Goal: Task Accomplishment & Management: Manage account settings

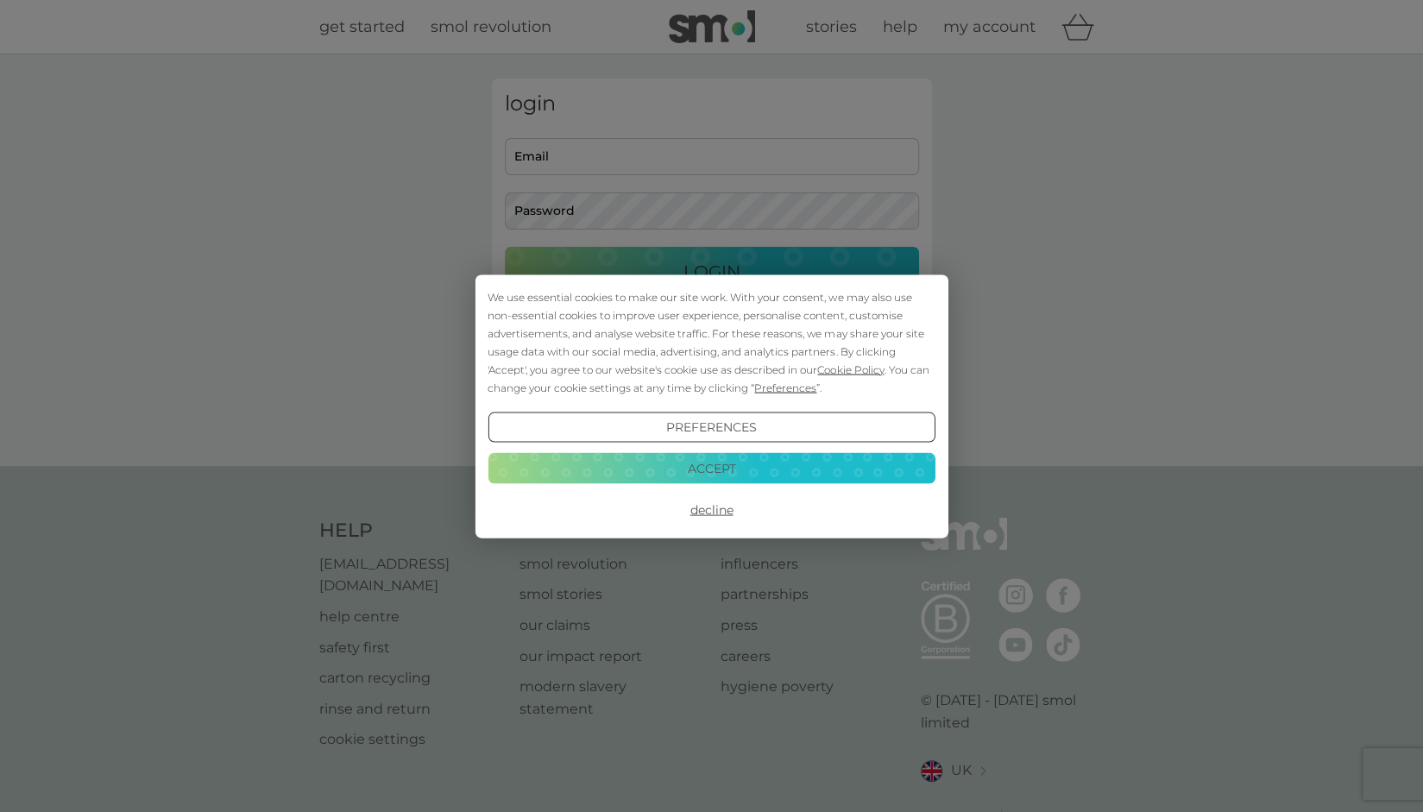
click at [730, 463] on button "Accept" at bounding box center [710, 468] width 447 height 31
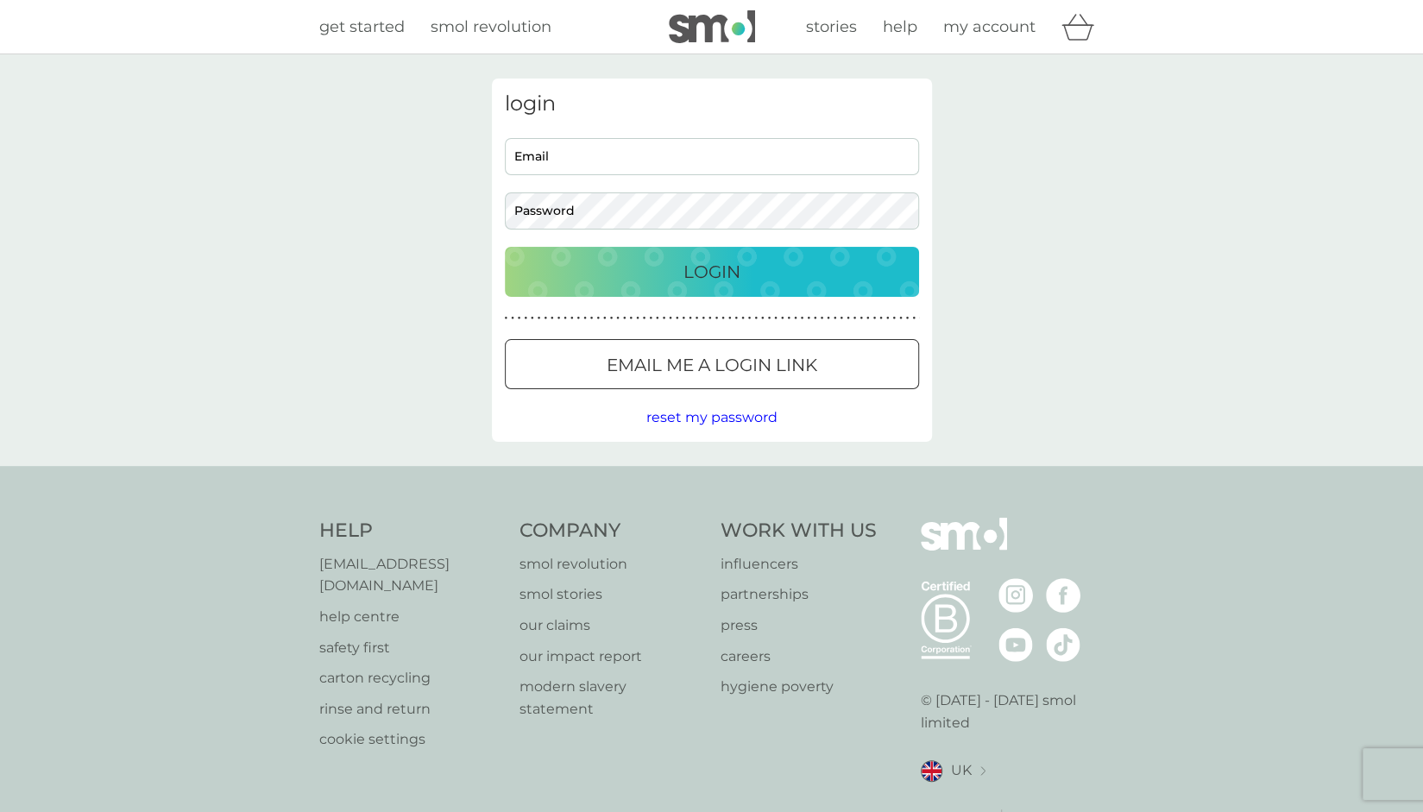
click at [618, 167] on input "Email" at bounding box center [712, 156] width 414 height 37
type input "[EMAIL_ADDRESS][DOMAIN_NAME]"
click at [675, 354] on p "Email me a login link" at bounding box center [711, 365] width 211 height 28
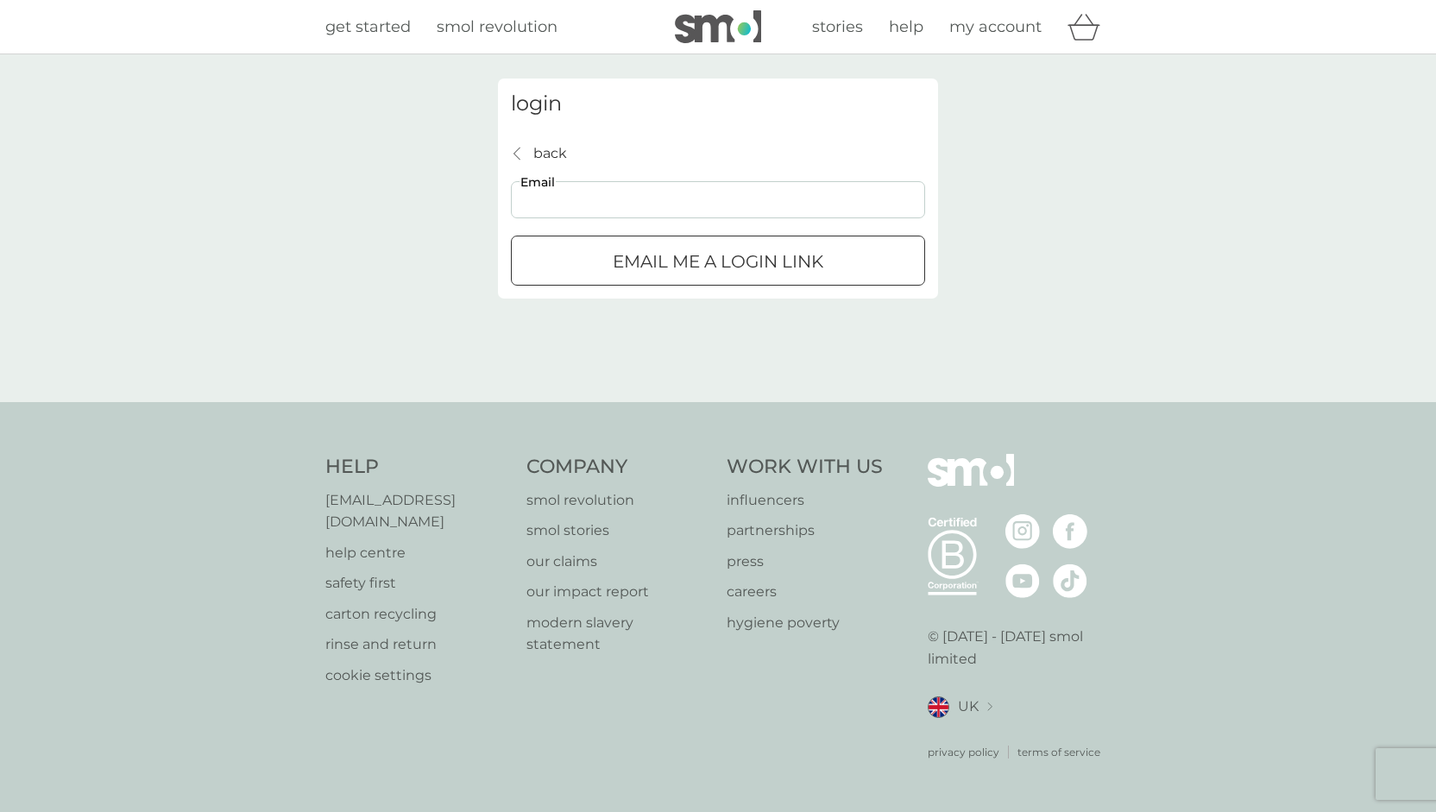
click at [573, 188] on input "Email" at bounding box center [718, 199] width 414 height 37
type input "[EMAIL_ADDRESS][DOMAIN_NAME]"
click at [690, 267] on div "submit" at bounding box center [718, 262] width 62 height 18
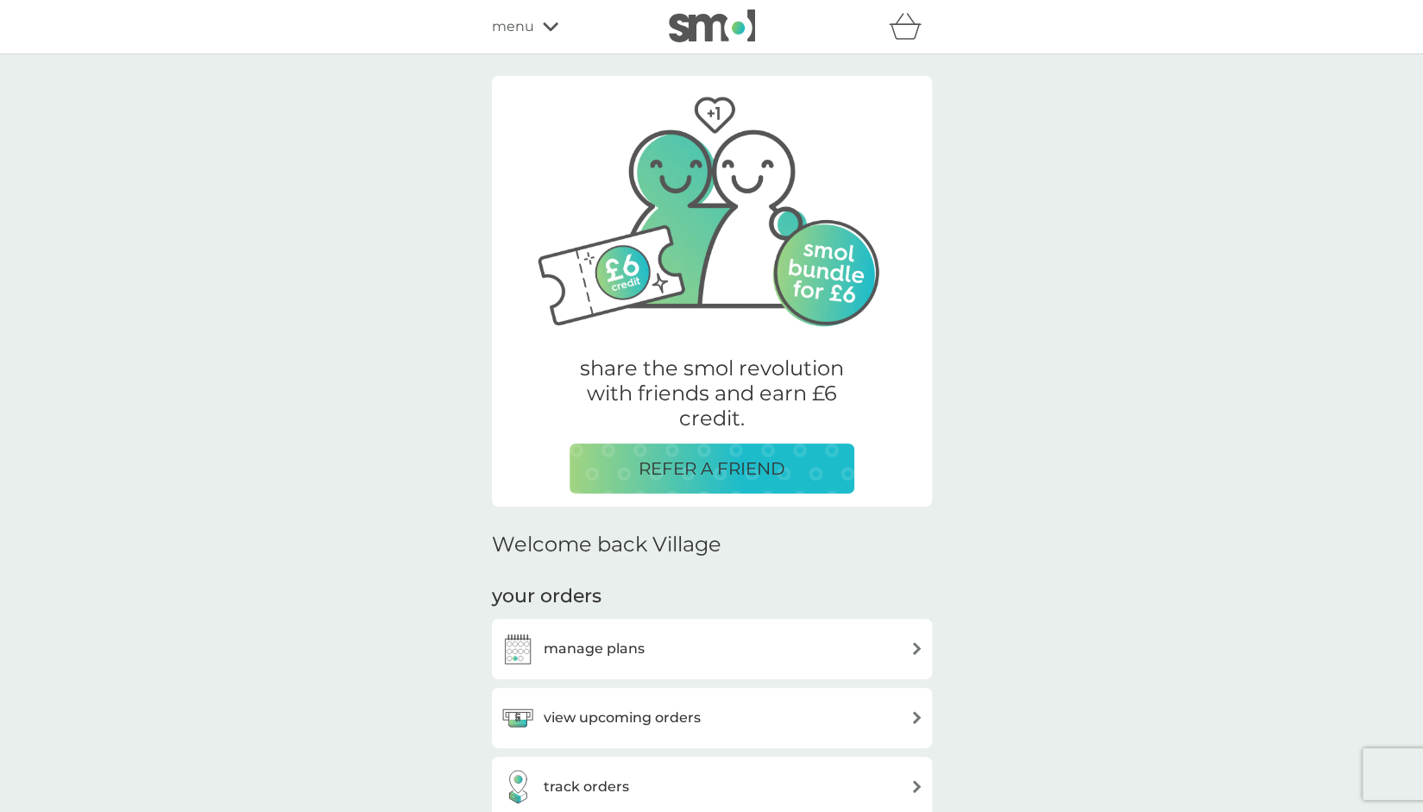
click at [538, 41] on div "refer a friend & you BOTH save smol impact smol shop your smol plans your upcom…" at bounding box center [712, 26] width 440 height 35
click at [538, 36] on div "menu" at bounding box center [565, 27] width 147 height 22
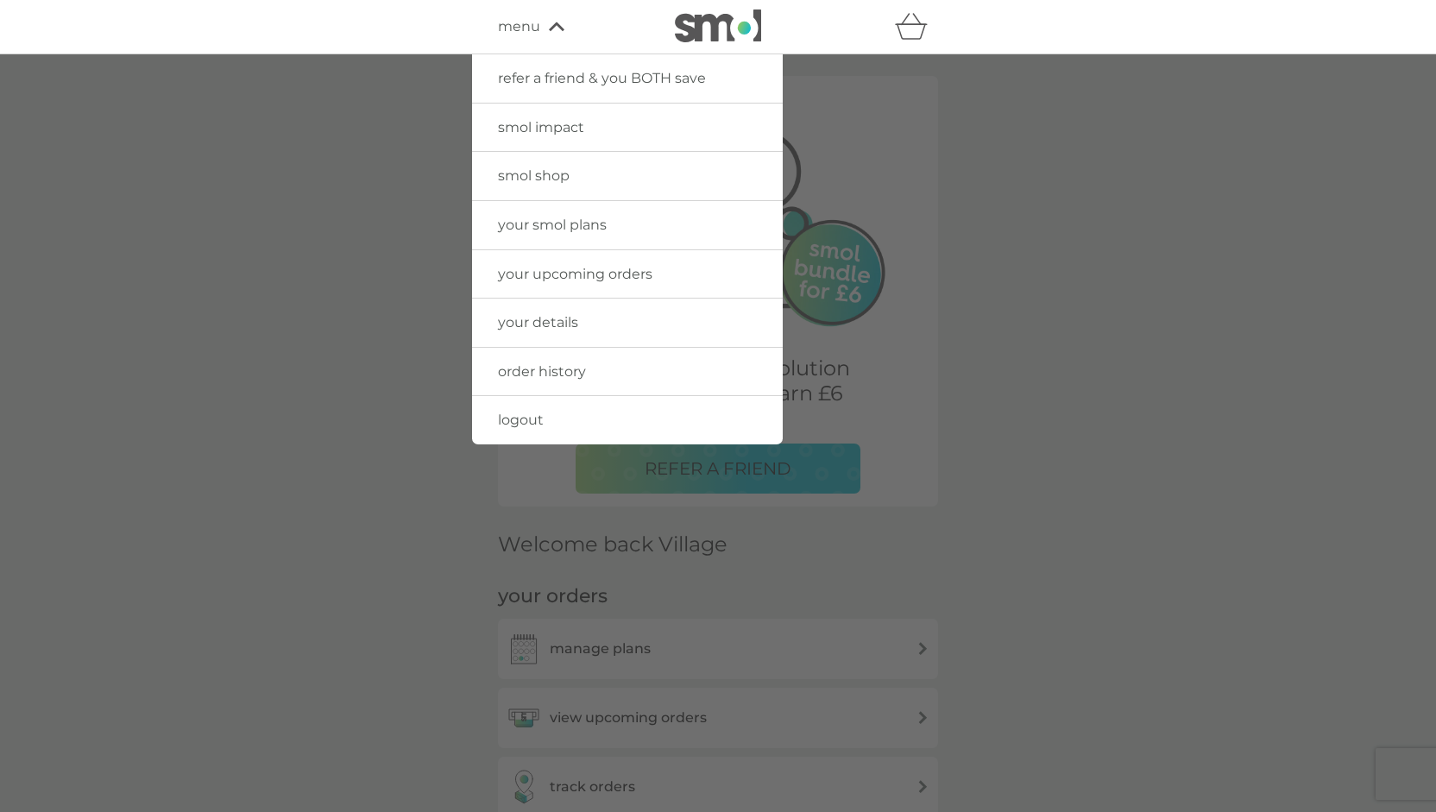
click at [538, 192] on link "smol shop" at bounding box center [627, 176] width 311 height 48
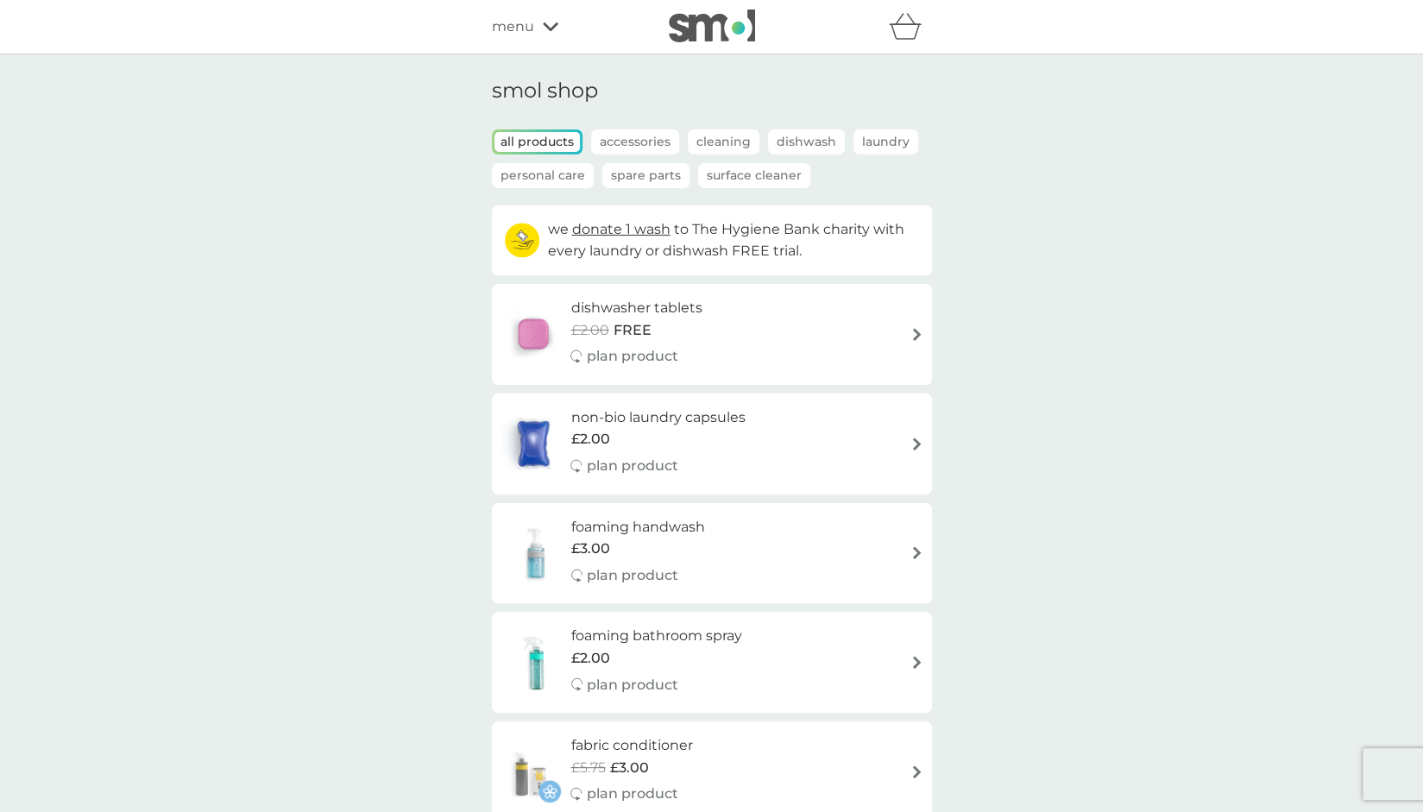
click at [702, 138] on p "Cleaning" at bounding box center [724, 141] width 72 height 25
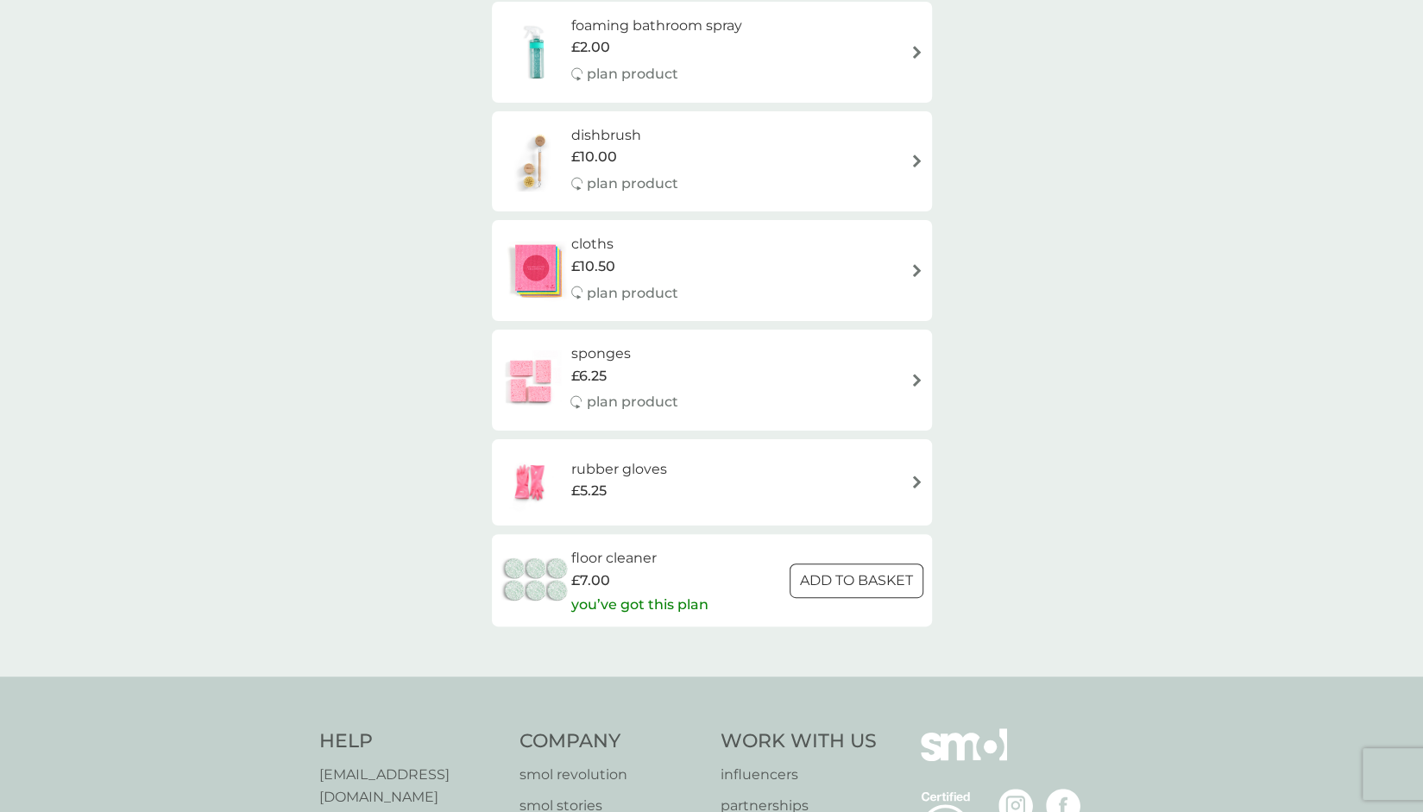
scroll to position [259, 0]
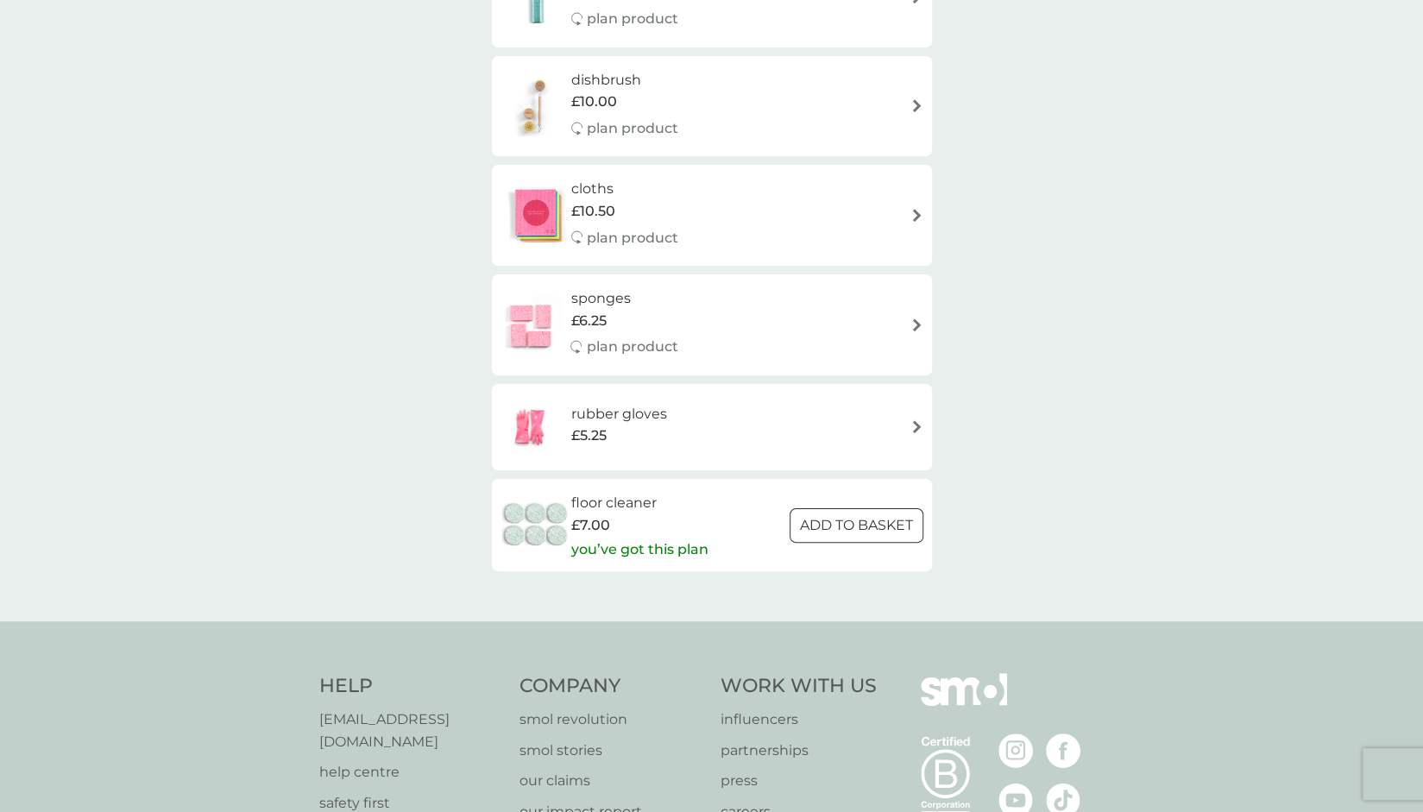
click at [531, 516] on img at bounding box center [535, 525] width 71 height 60
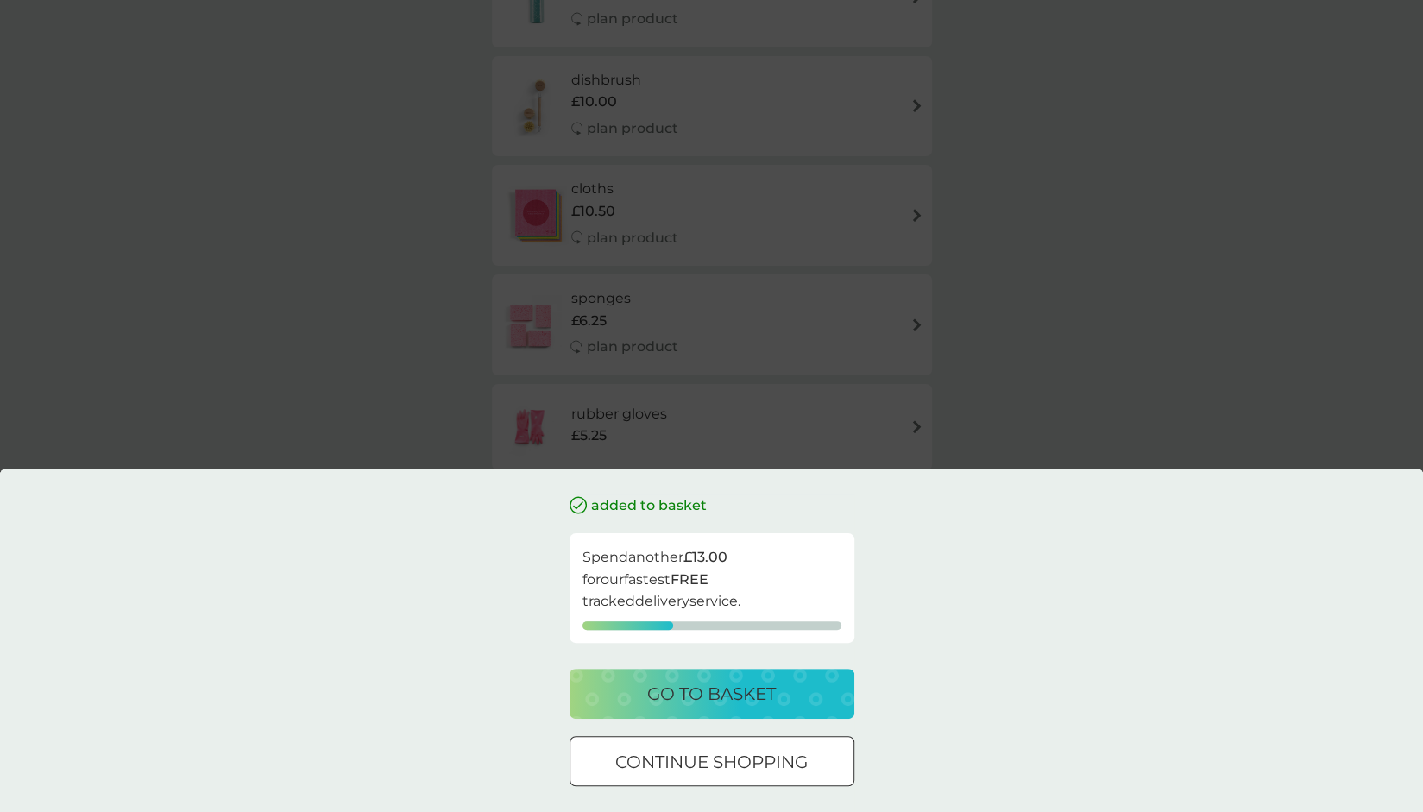
click at [695, 692] on p "go to basket" at bounding box center [711, 694] width 129 height 28
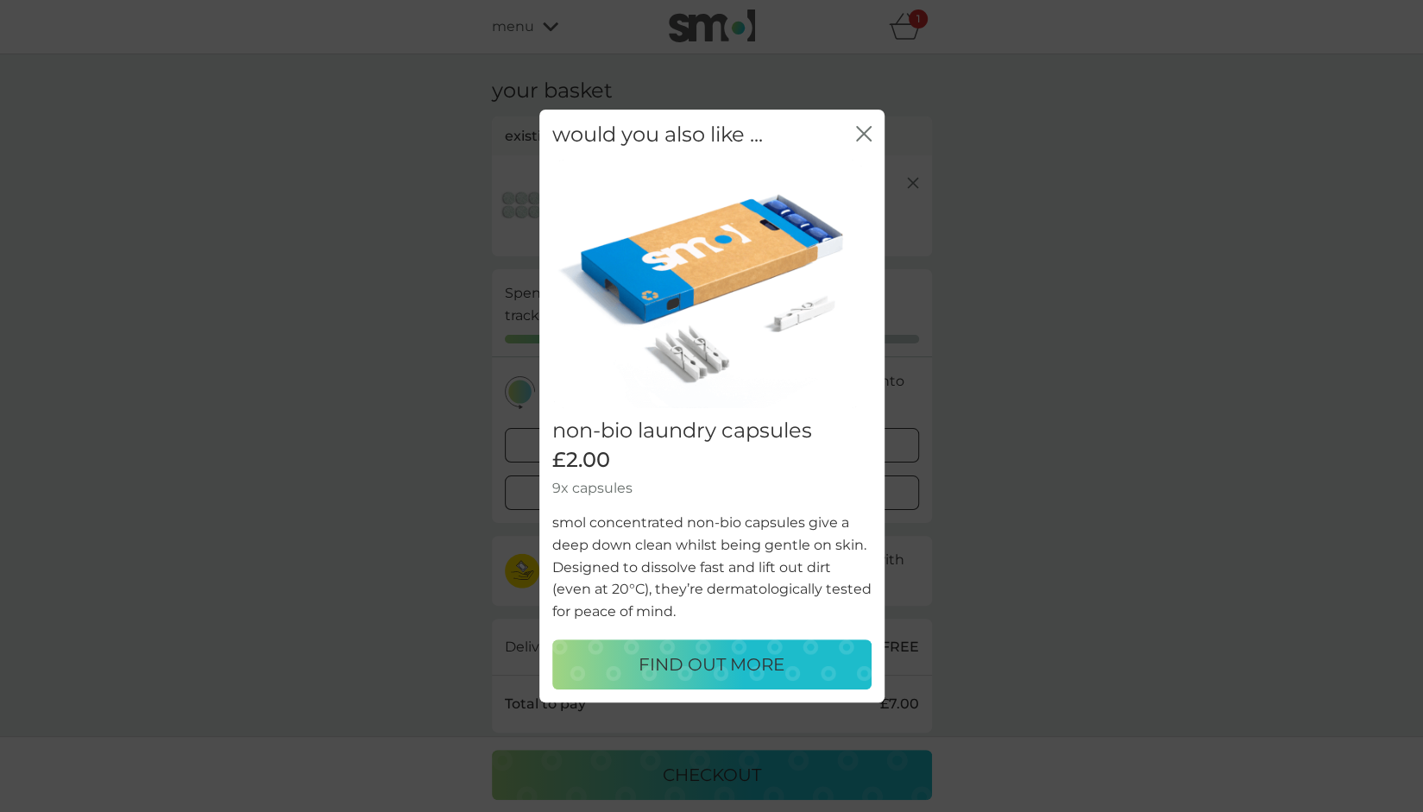
click at [877, 129] on div "would you also like ... close" at bounding box center [711, 135] width 345 height 51
click at [851, 137] on div "would you also like ... close" at bounding box center [711, 135] width 345 height 51
click at [862, 133] on icon "close" at bounding box center [864, 134] width 16 height 16
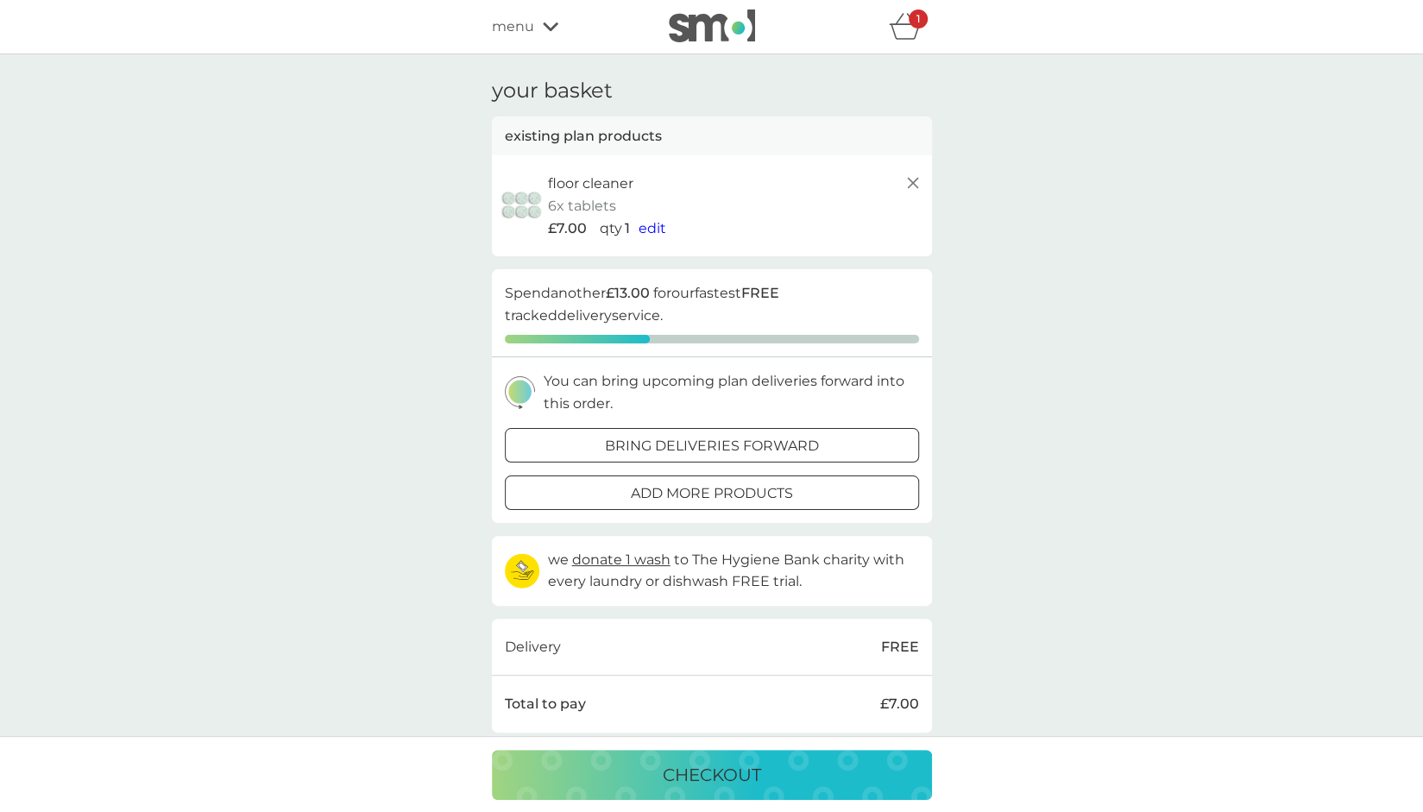
click at [920, 180] on icon at bounding box center [912, 183] width 21 height 21
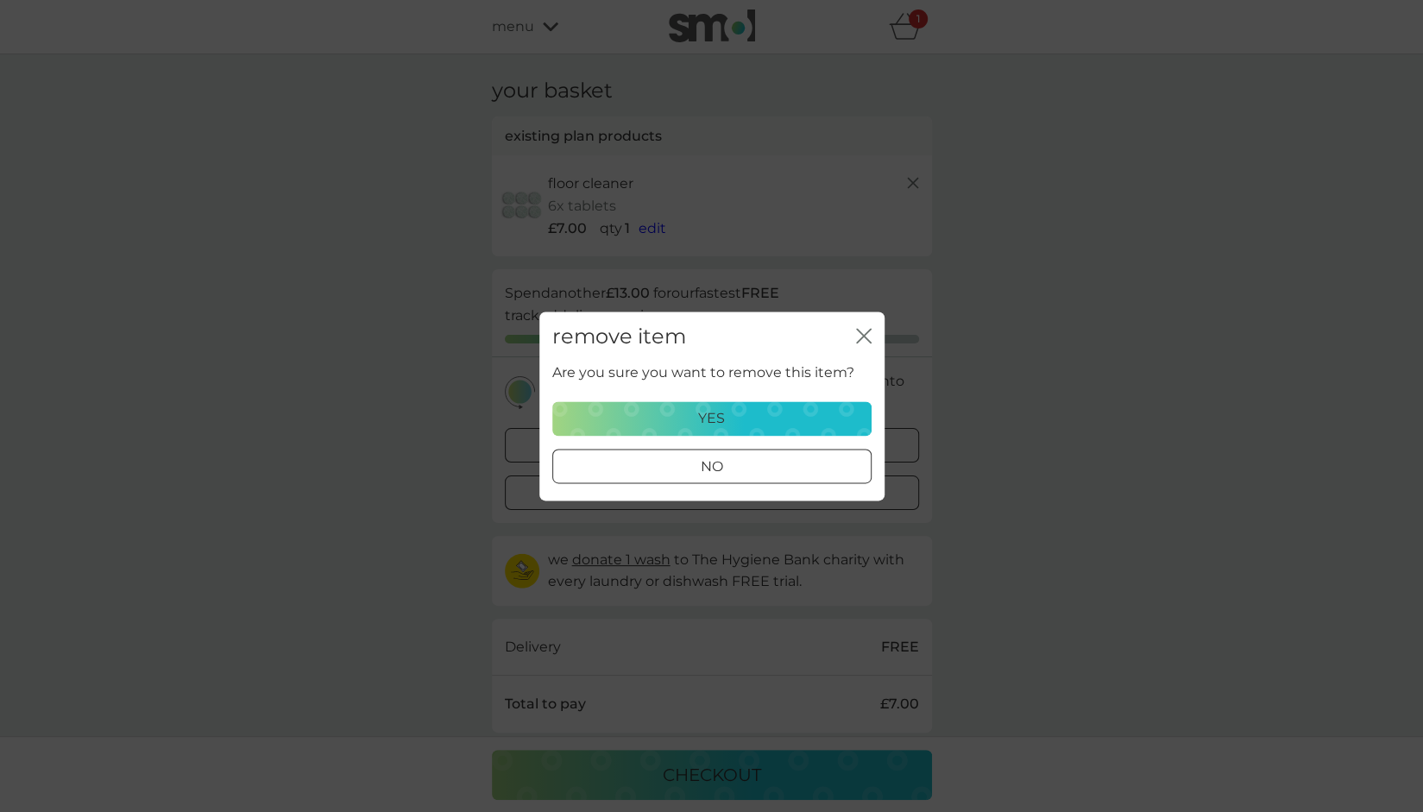
click at [788, 405] on button "yes" at bounding box center [711, 418] width 319 height 35
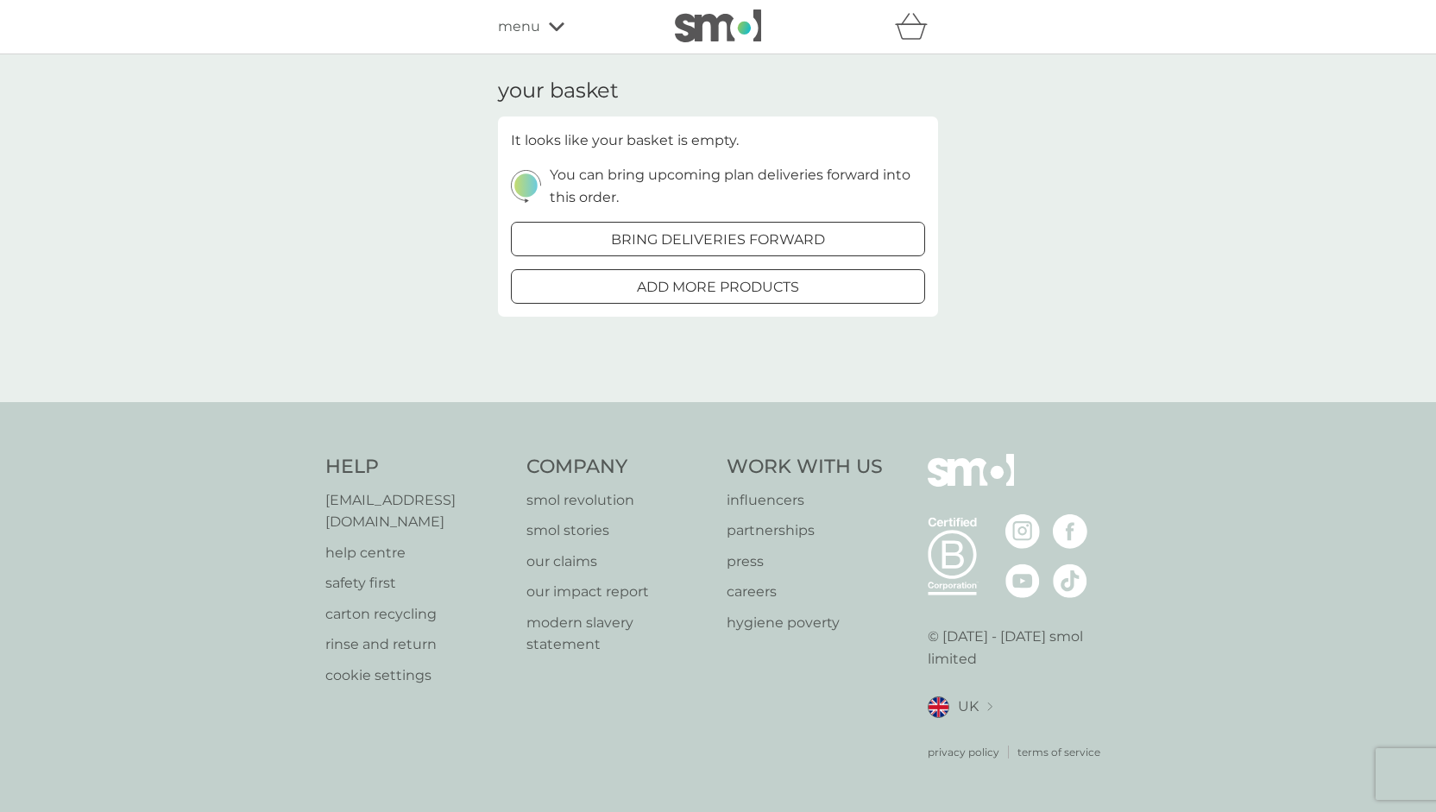
click at [521, 22] on span "menu" at bounding box center [519, 27] width 42 height 22
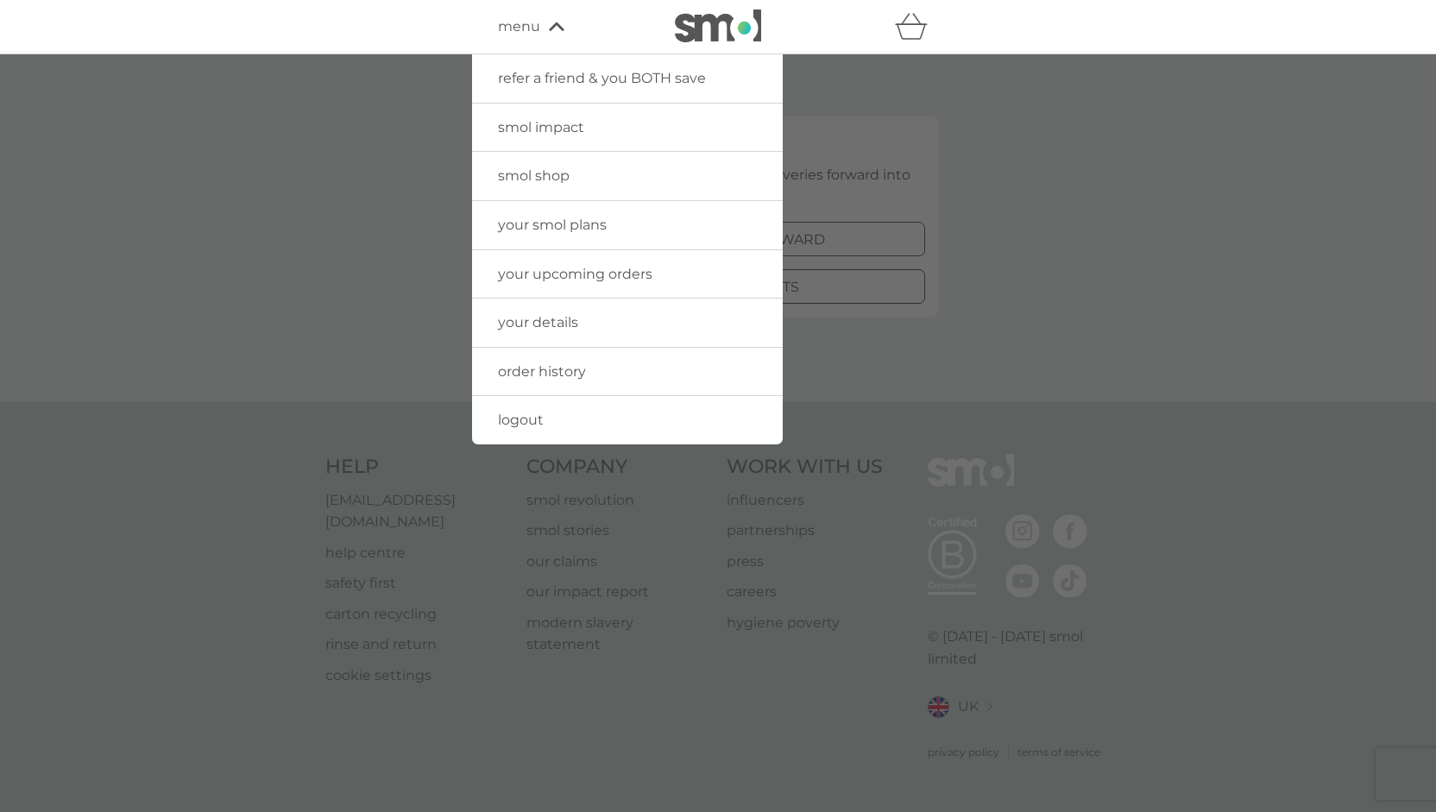
click at [530, 219] on span "your smol plans" at bounding box center [552, 225] width 109 height 16
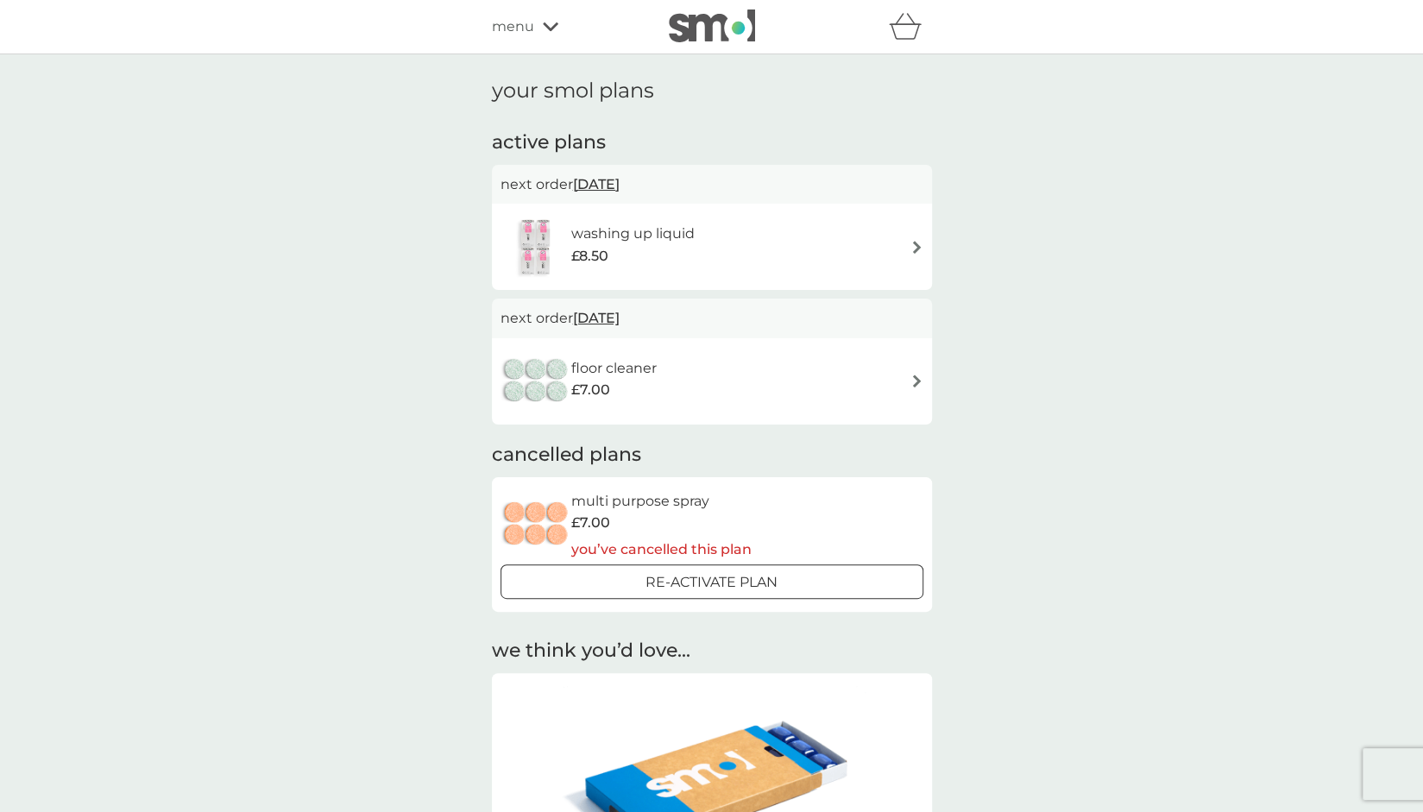
click at [614, 317] on span "[DATE]" at bounding box center [596, 318] width 47 height 34
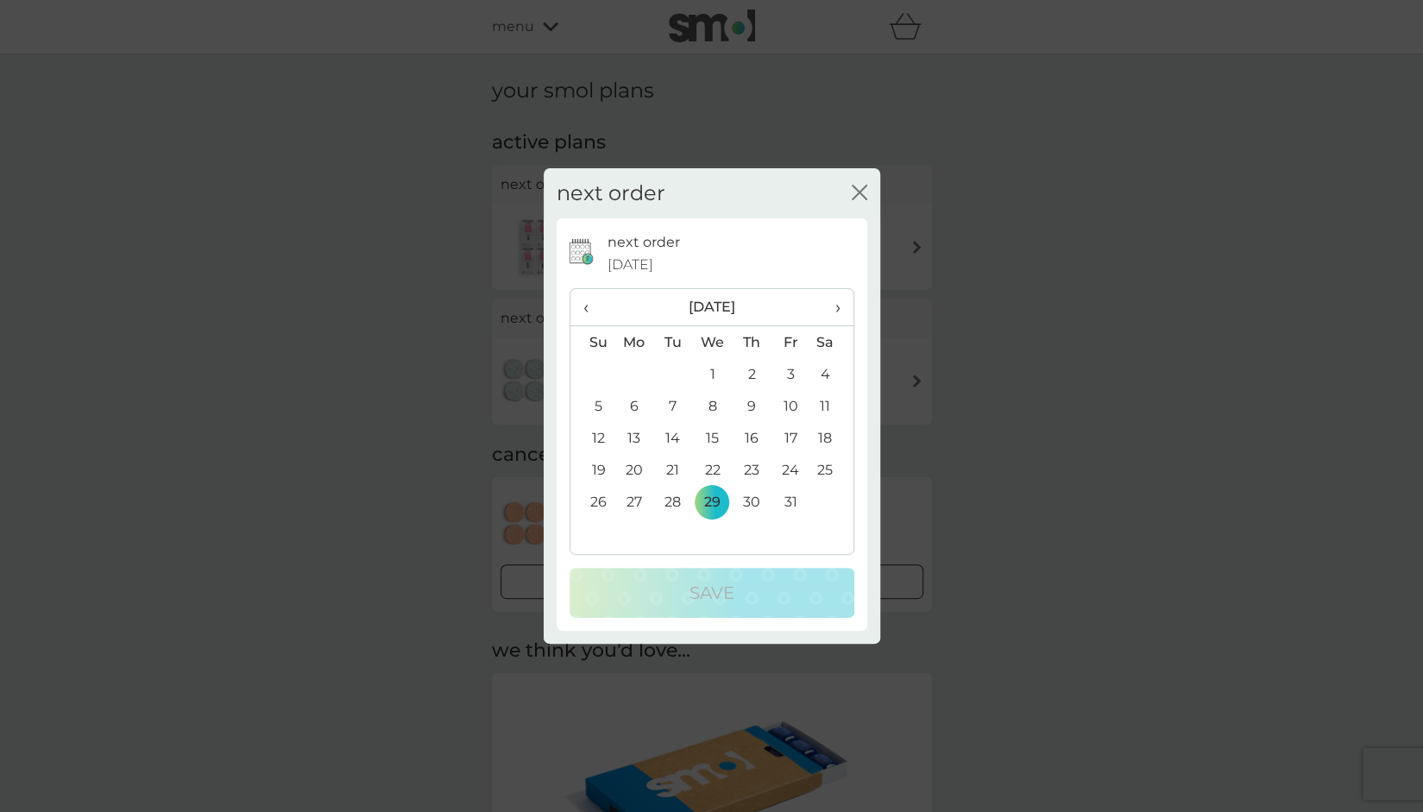
click at [864, 186] on icon "close" at bounding box center [862, 192] width 7 height 14
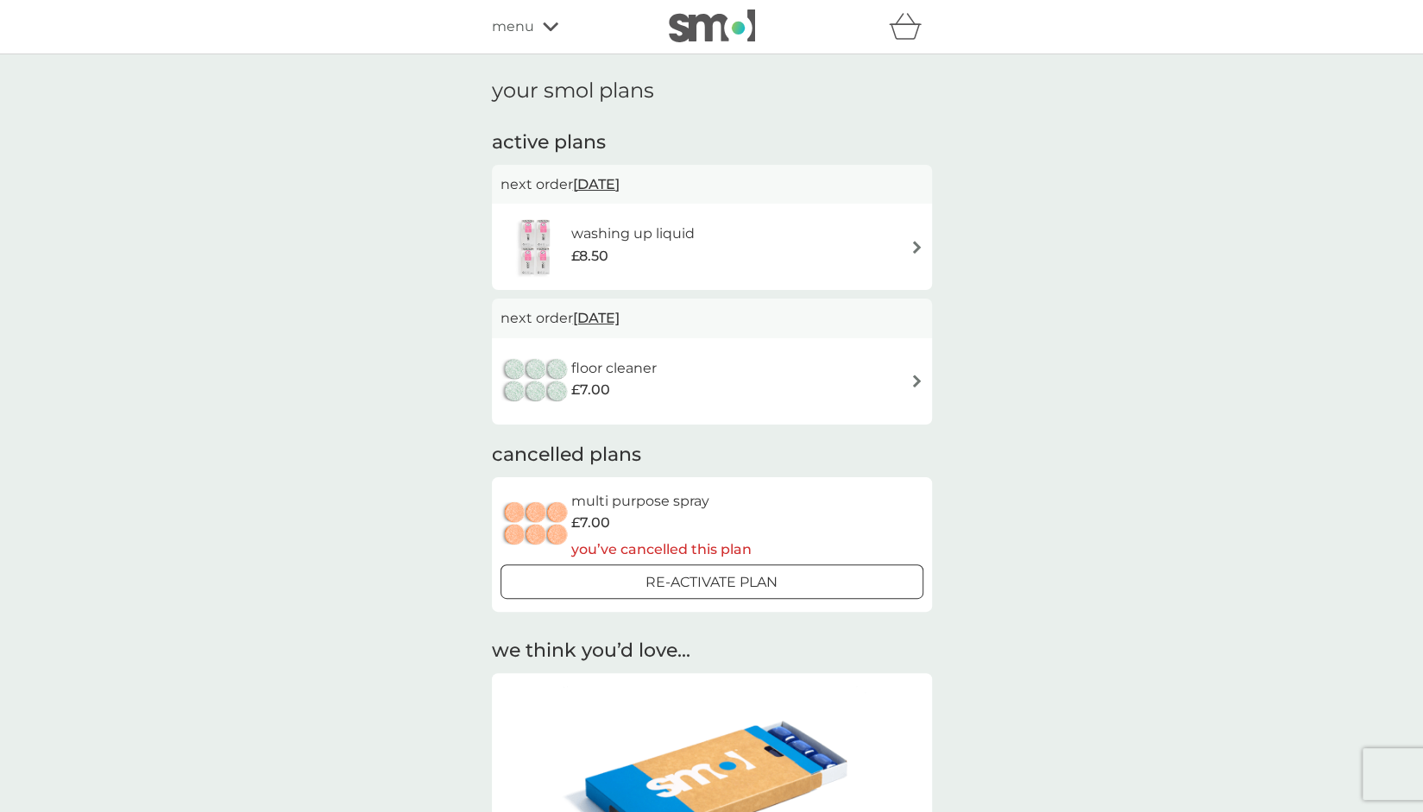
click at [908, 371] on div "floor cleaner £7.00" at bounding box center [711, 381] width 423 height 60
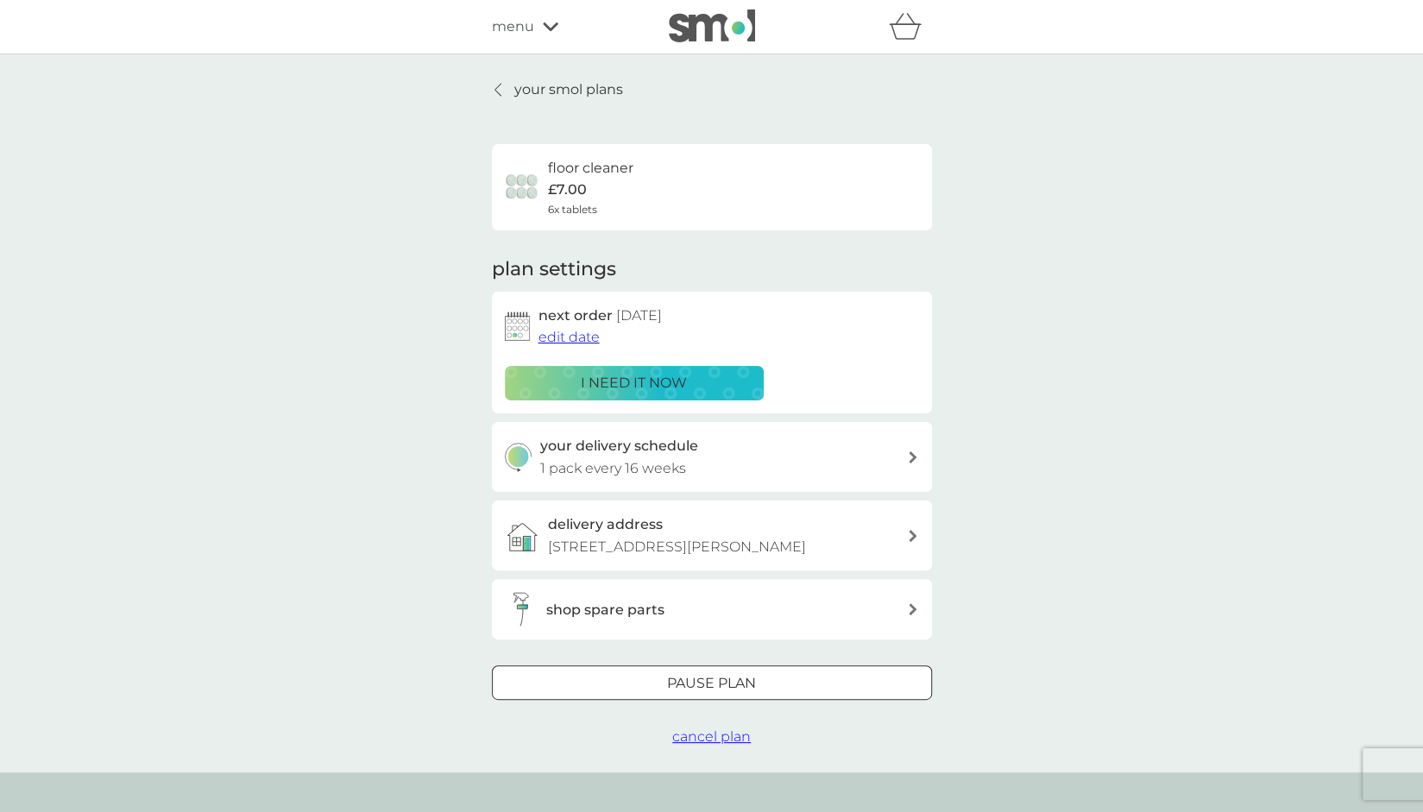
click at [635, 378] on p "i need it now" at bounding box center [634, 383] width 106 height 22
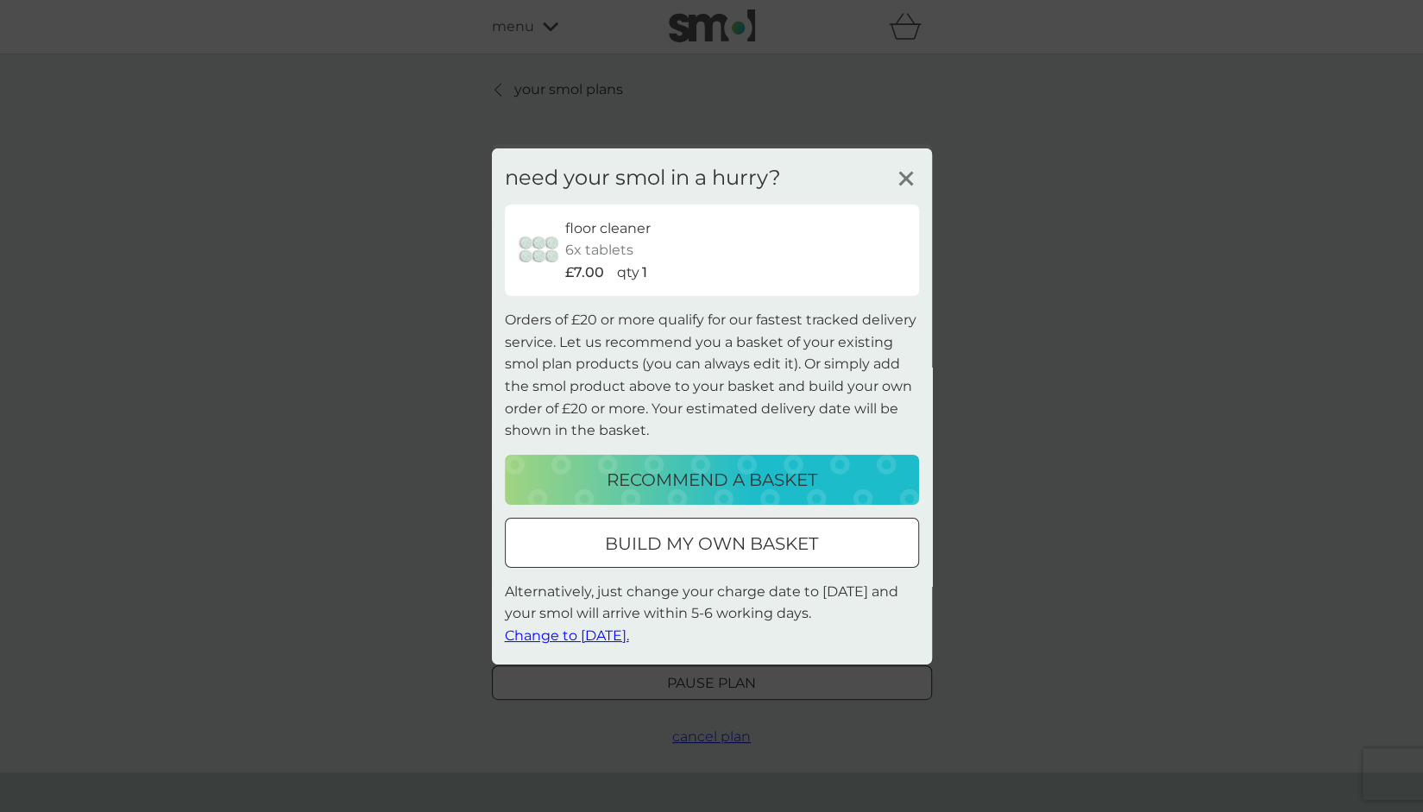
click at [594, 638] on span "Change to [DATE]." at bounding box center [567, 635] width 124 height 16
